Goal: Task Accomplishment & Management: Complete application form

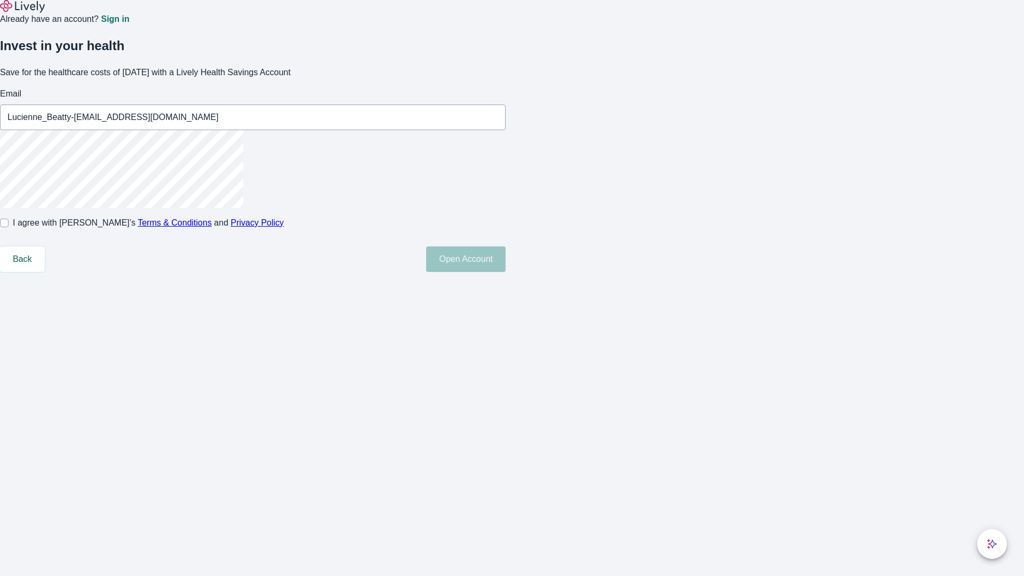
click at [9, 227] on input "I agree with Lively’s Terms & Conditions and Privacy Policy" at bounding box center [4, 223] width 9 height 9
checkbox input "true"
click at [506, 272] on button "Open Account" at bounding box center [465, 259] width 79 height 26
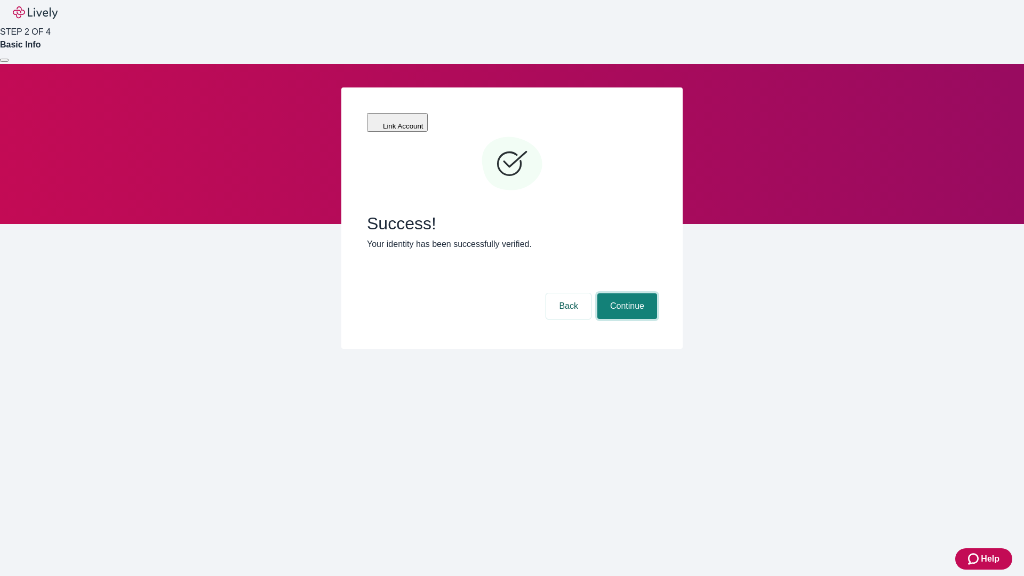
click at [626, 293] on button "Continue" at bounding box center [627, 306] width 60 height 26
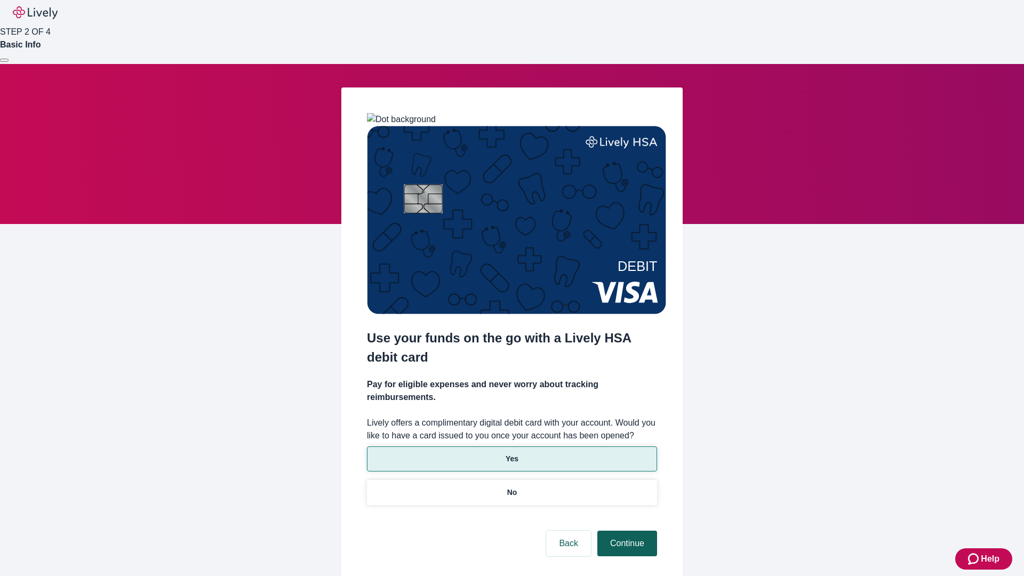
click at [511, 487] on p "No" at bounding box center [512, 492] width 10 height 11
click at [626, 531] on button "Continue" at bounding box center [627, 544] width 60 height 26
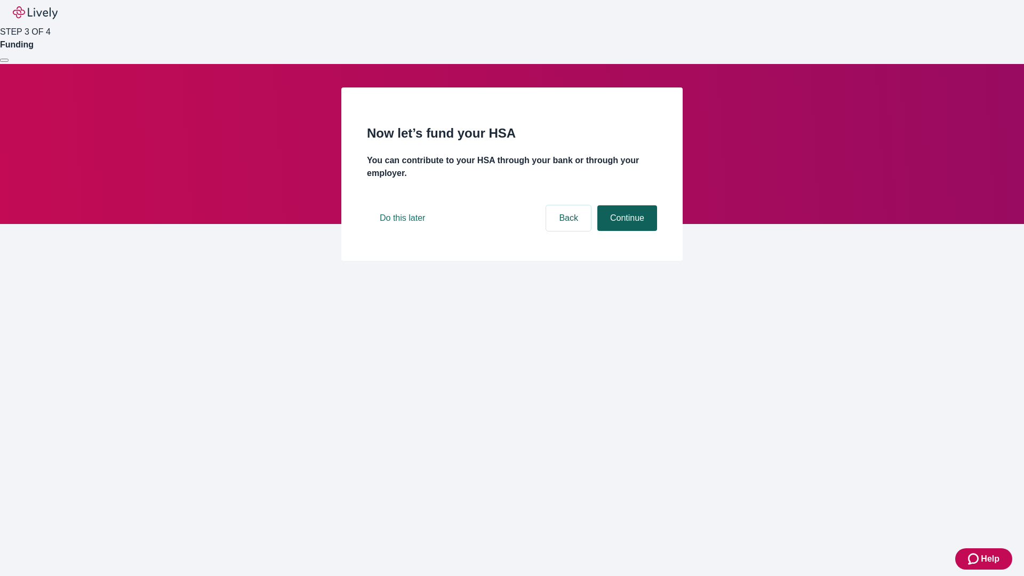
click at [626, 231] on button "Continue" at bounding box center [627, 218] width 60 height 26
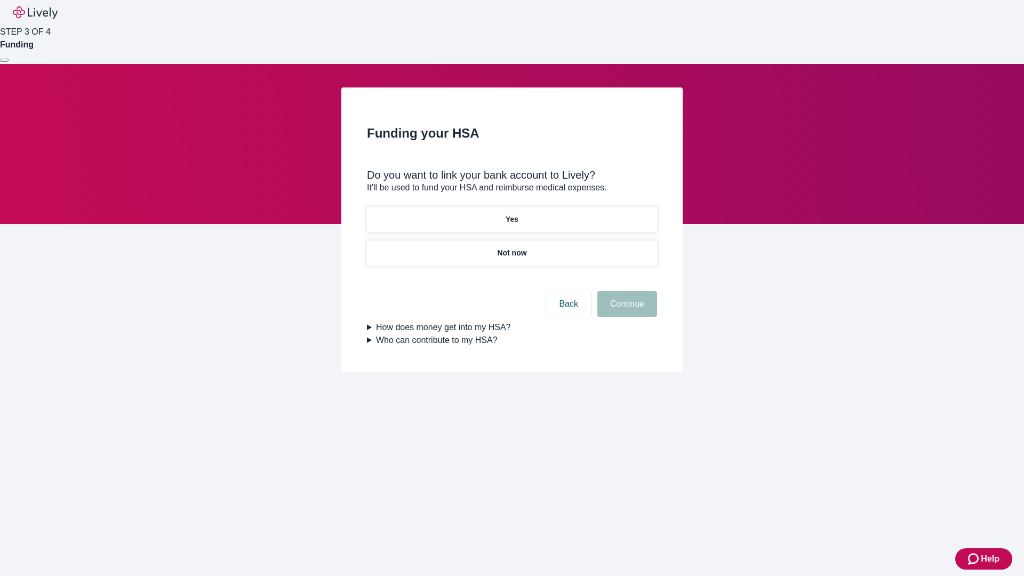
click at [511, 214] on p "Yes" at bounding box center [512, 219] width 13 height 11
click at [626, 291] on button "Continue" at bounding box center [627, 304] width 60 height 26
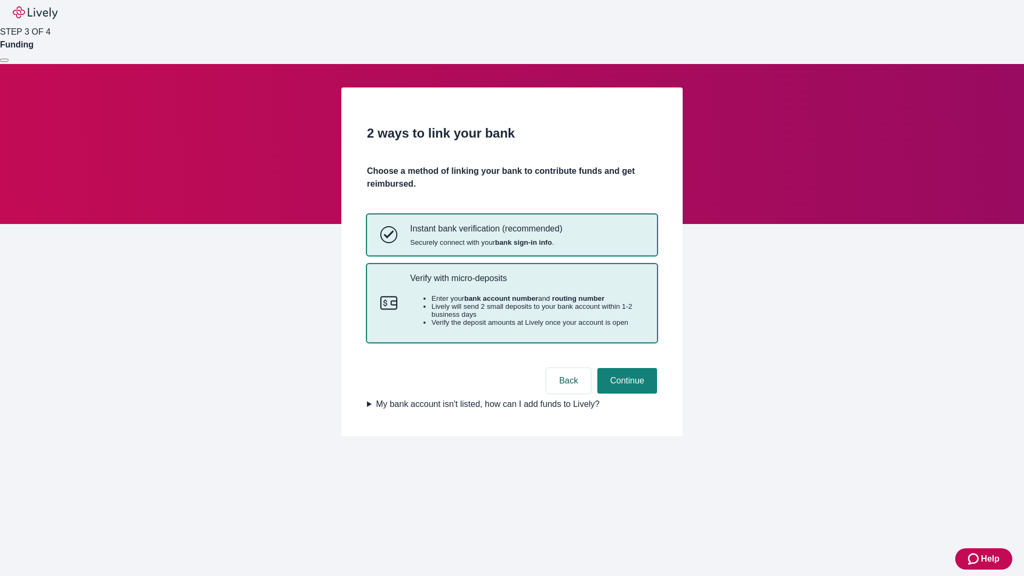
click at [526, 283] on p "Verify with micro-deposits" at bounding box center [527, 278] width 234 height 10
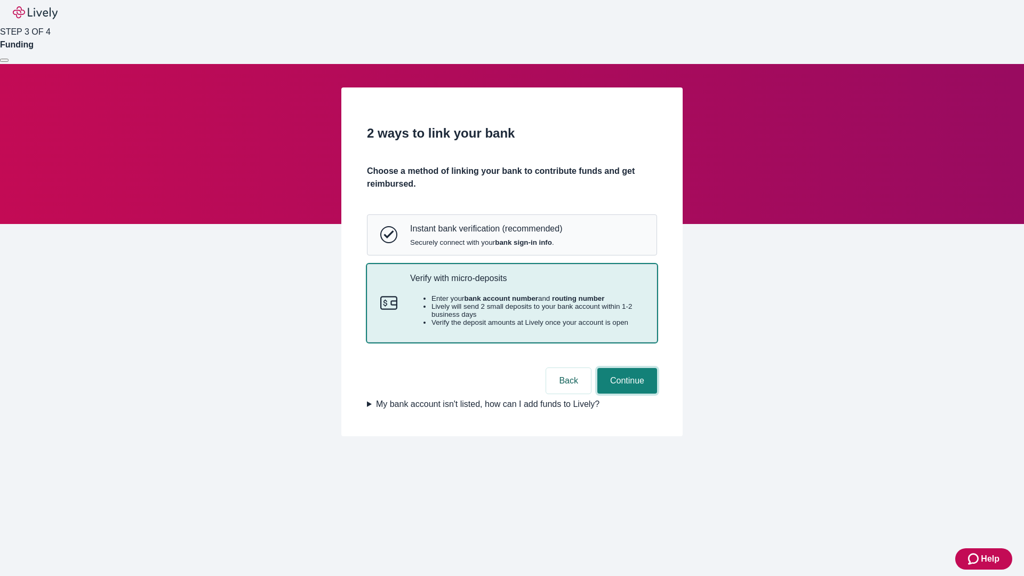
click at [626, 394] on button "Continue" at bounding box center [627, 381] width 60 height 26
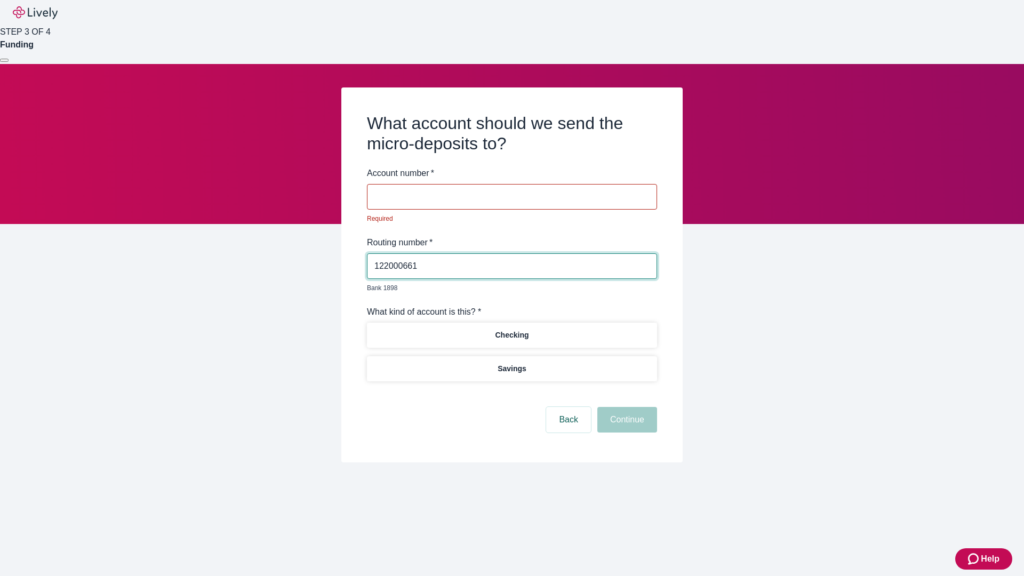
type input "122000661"
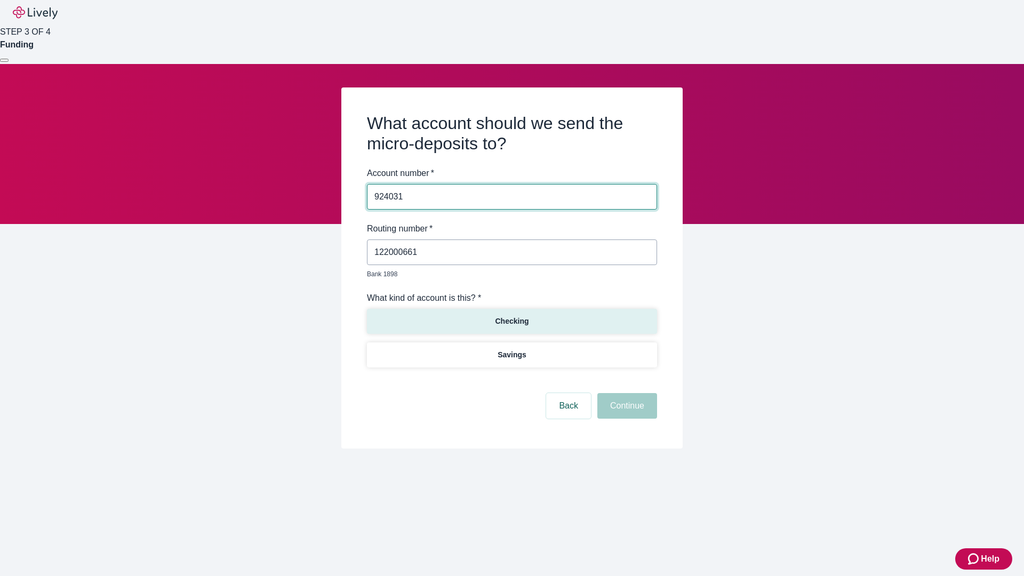
type input "924031"
click at [511, 316] on p "Checking" at bounding box center [512, 321] width 34 height 11
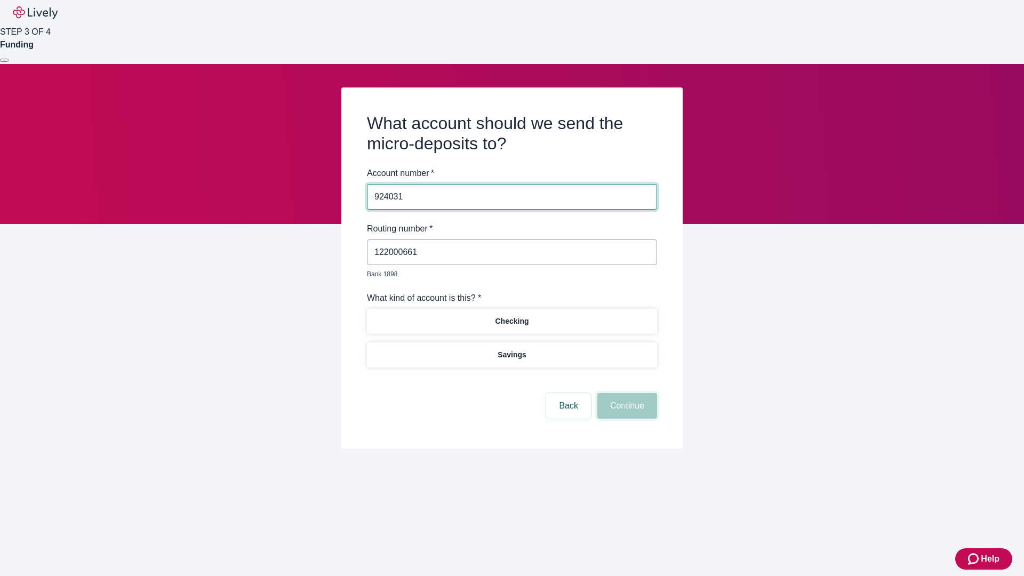
click at [626, 394] on button "Continue" at bounding box center [627, 406] width 60 height 26
